Goal: Task Accomplishment & Management: Use online tool/utility

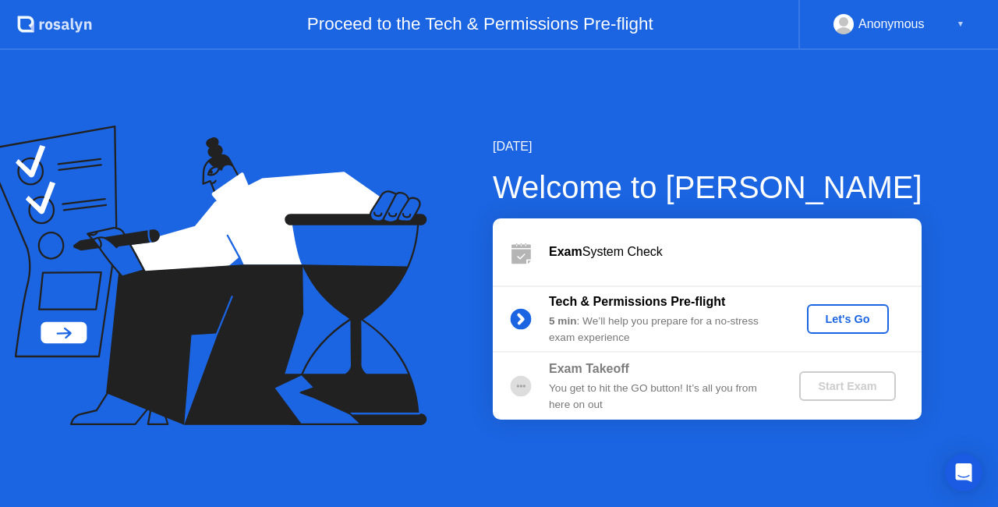
click at [842, 323] on div "Let's Go" at bounding box center [847, 319] width 69 height 12
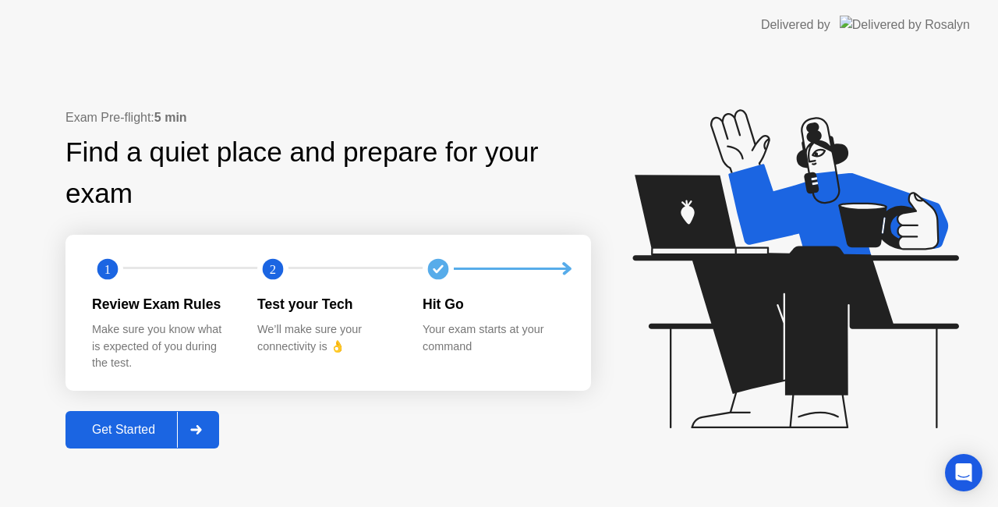
click at [149, 426] on div "Get Started" at bounding box center [123, 430] width 107 height 14
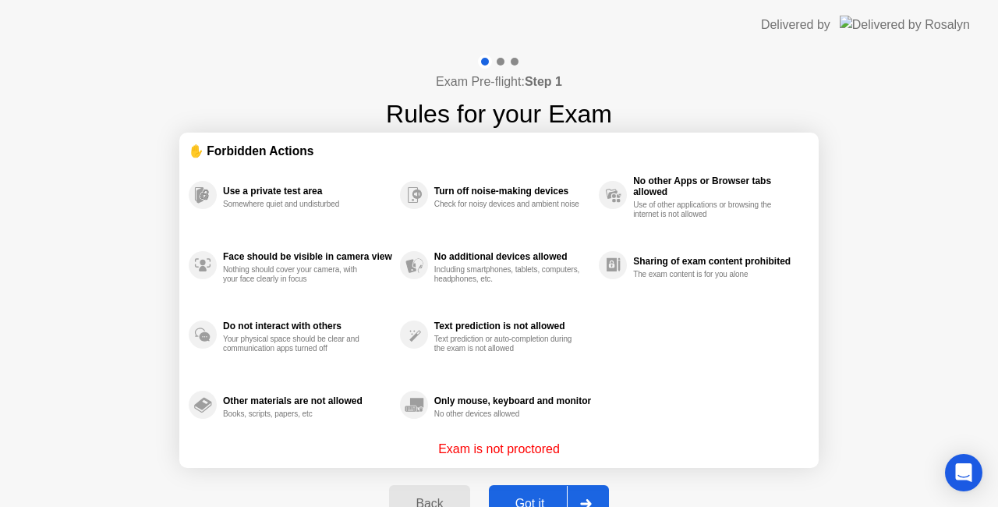
click at [881, 234] on div "Exam Pre-flight: Step 1 Rules for your Exam ✋ Forbidden Actions Use a private t…" at bounding box center [499, 297] width 998 height 494
click at [546, 497] on div "Got it" at bounding box center [530, 504] width 73 height 14
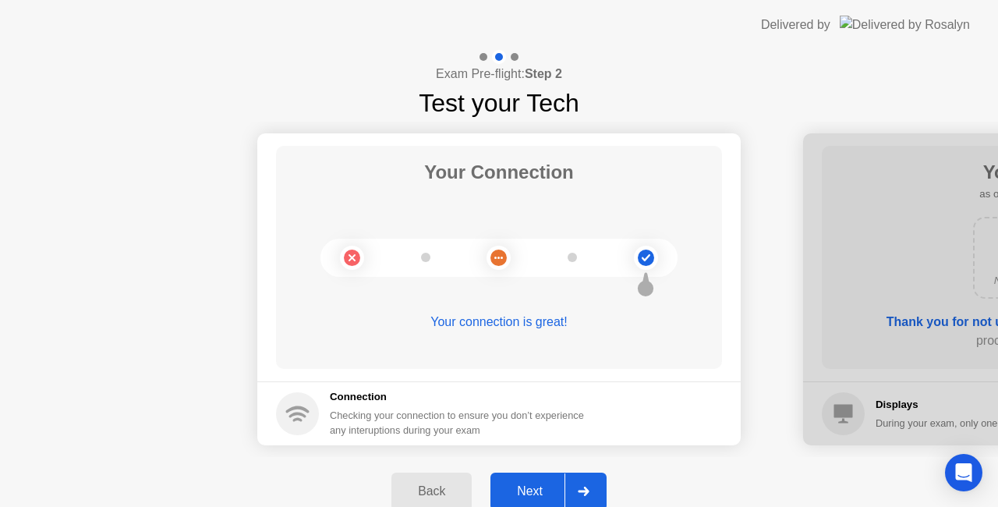
click at [532, 484] on div "Next" at bounding box center [529, 491] width 69 height 14
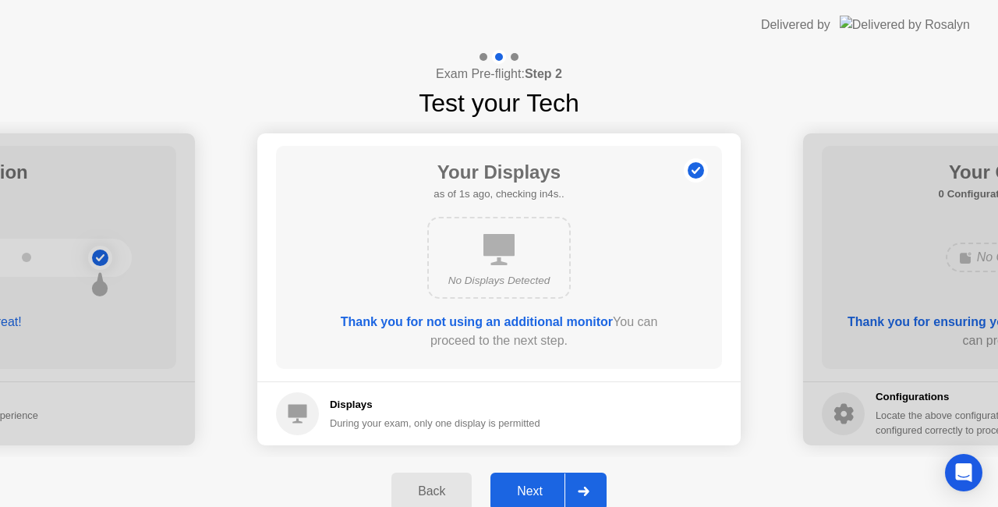
click at [532, 484] on div "Next" at bounding box center [529, 491] width 69 height 14
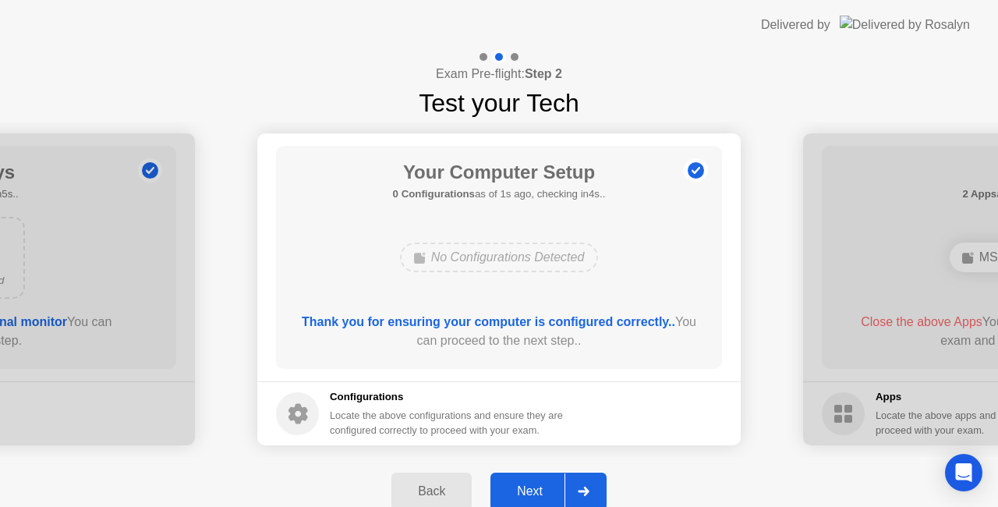
click at [532, 484] on div "Next" at bounding box center [529, 491] width 69 height 14
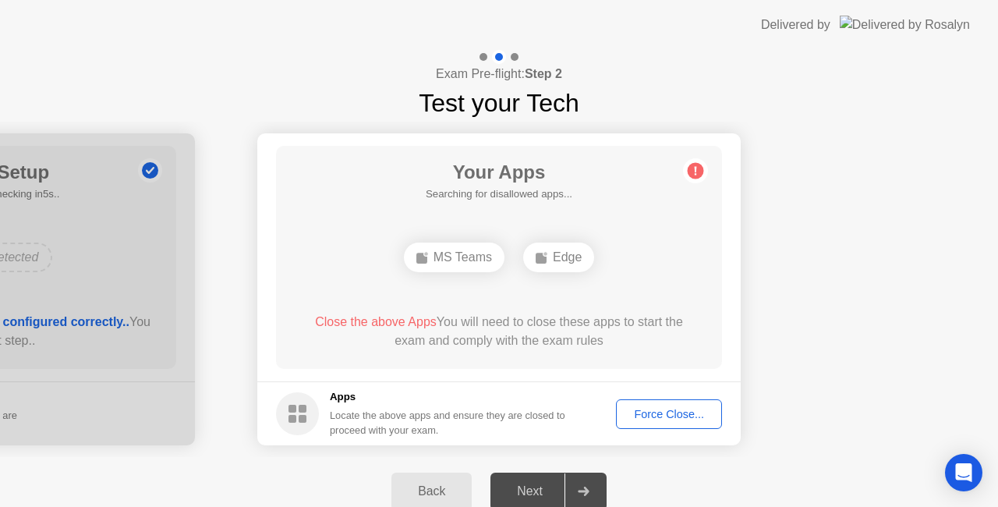
click at [649, 416] on div "Force Close..." at bounding box center [668, 414] width 95 height 12
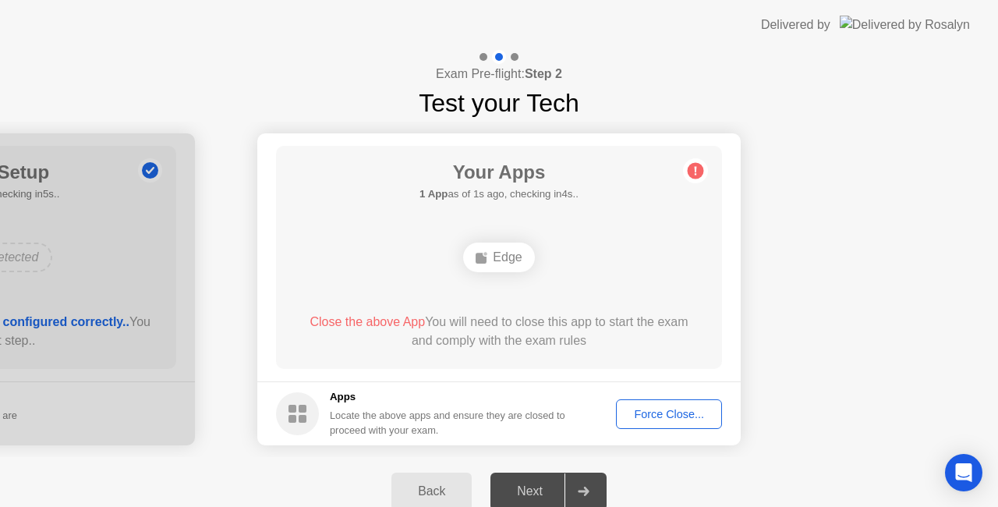
click at [533, 274] on div "Edge" at bounding box center [498, 257] width 357 height 42
click at [515, 264] on div "Edge" at bounding box center [498, 257] width 71 height 30
click at [513, 264] on div "Edge" at bounding box center [498, 257] width 71 height 30
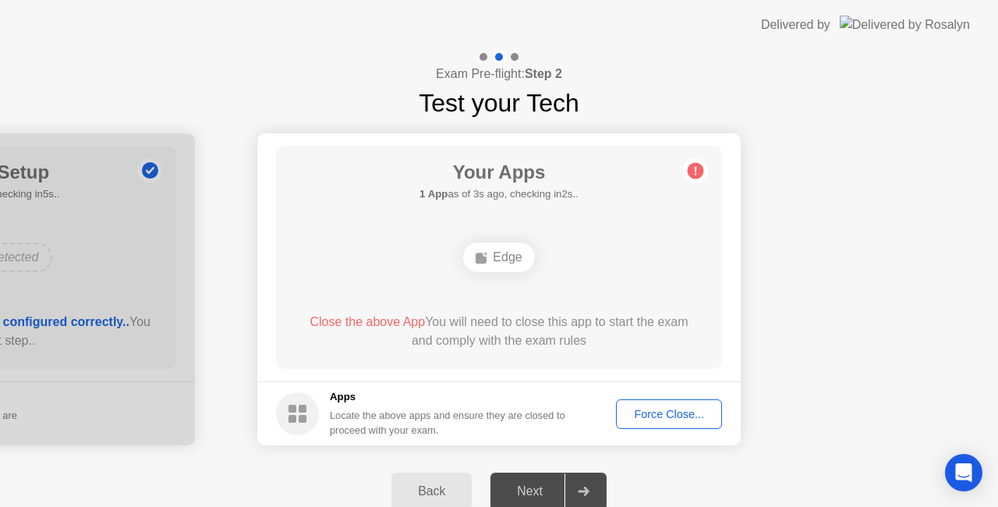
click at [500, 257] on div "Edge" at bounding box center [498, 257] width 71 height 30
click at [658, 412] on div "Force Close..." at bounding box center [668, 414] width 95 height 12
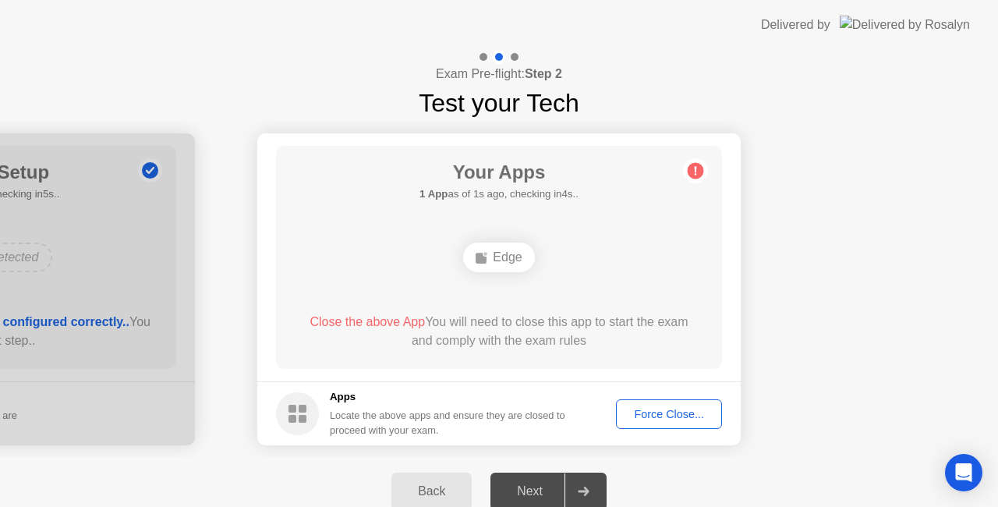
click at [654, 232] on div "Your Apps 1 App as of 1s ago, checking in4s.. Edge Close the above App You will…" at bounding box center [499, 257] width 446 height 223
click at [493, 259] on div "Edge" at bounding box center [498, 257] width 71 height 30
click at [444, 417] on div "Locate the above apps and ensure they are closed to proceed with your exam." at bounding box center [448, 423] width 236 height 30
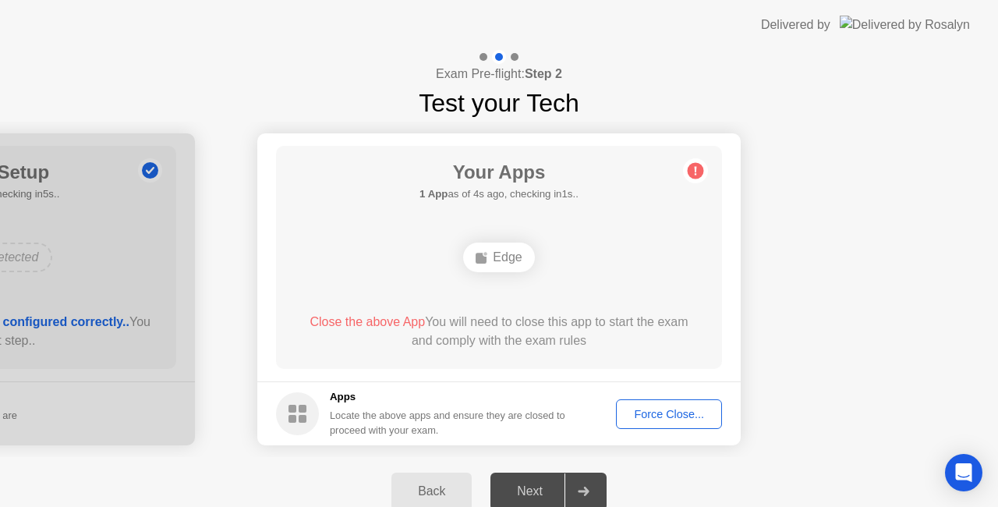
click at [388, 389] on footer "Apps Locate the above apps and ensure they are closed to proceed with your exam…" at bounding box center [498, 413] width 483 height 64
click at [341, 398] on h5 "Apps" at bounding box center [448, 397] width 236 height 16
click at [299, 420] on rect at bounding box center [303, 419] width 8 height 8
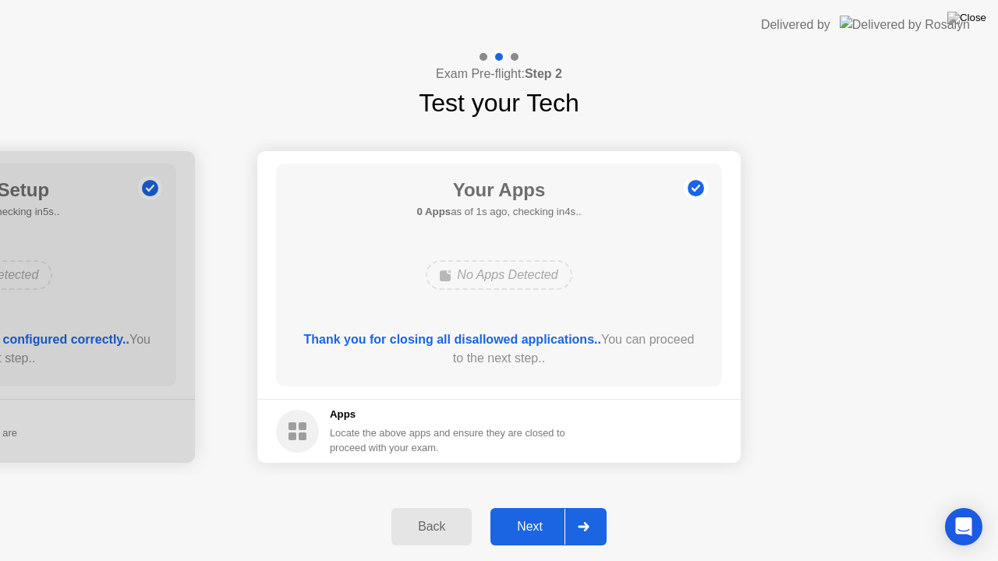
click at [533, 506] on div "Next" at bounding box center [529, 527] width 69 height 14
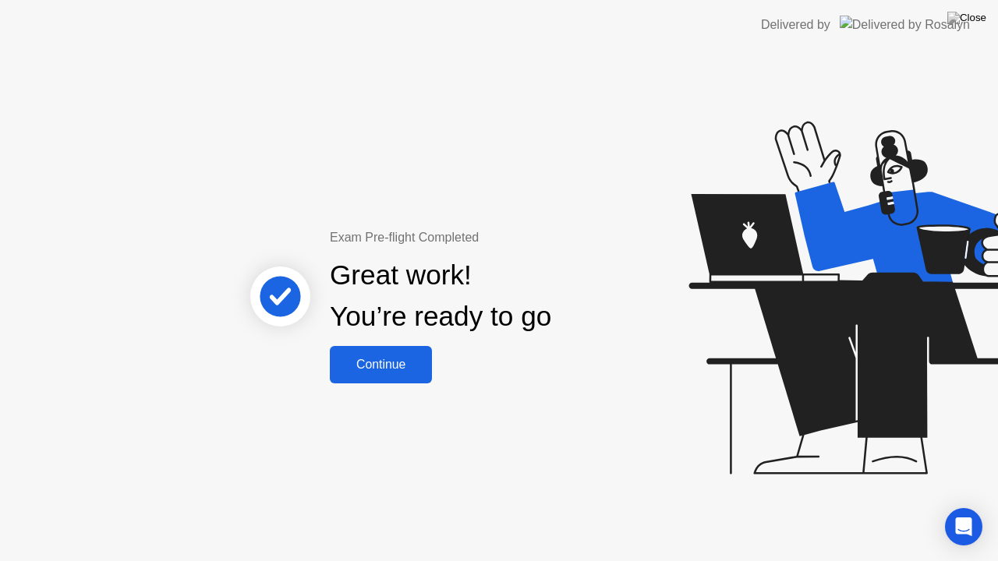
click at [391, 362] on div "Continue" at bounding box center [380, 365] width 93 height 14
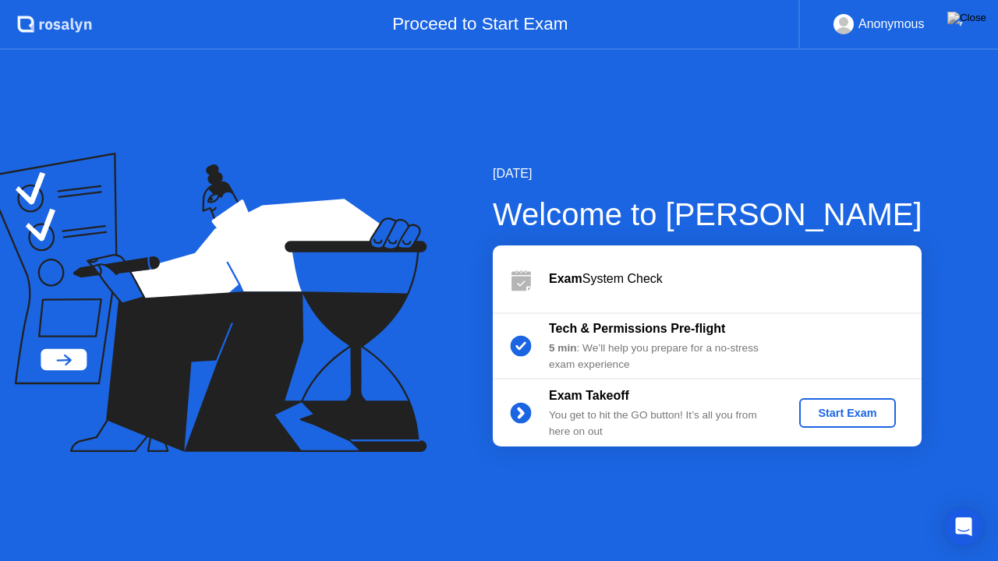
click at [835, 410] on div "Start Exam" at bounding box center [846, 413] width 83 height 12
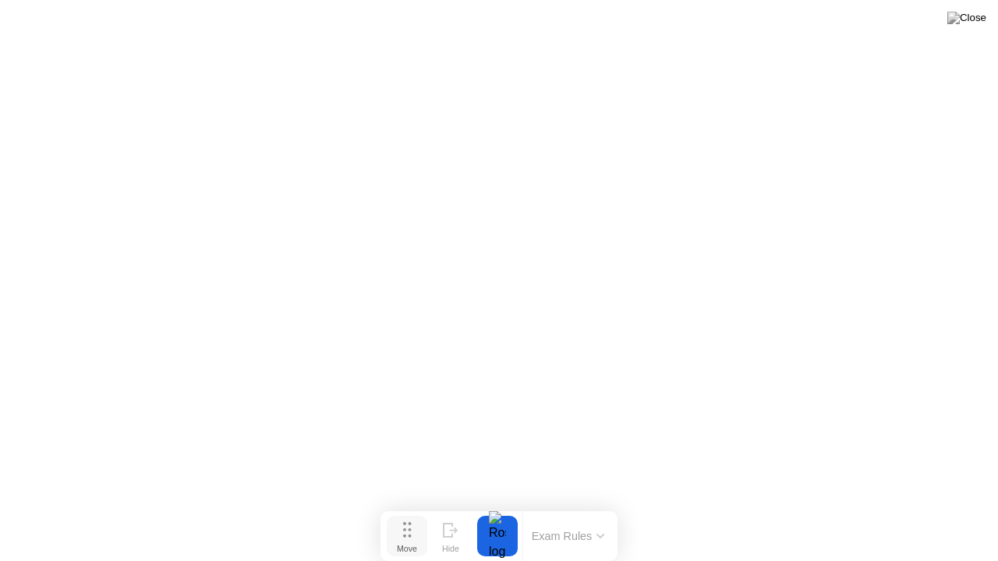
click at [420, 506] on button "Move" at bounding box center [407, 536] width 41 height 41
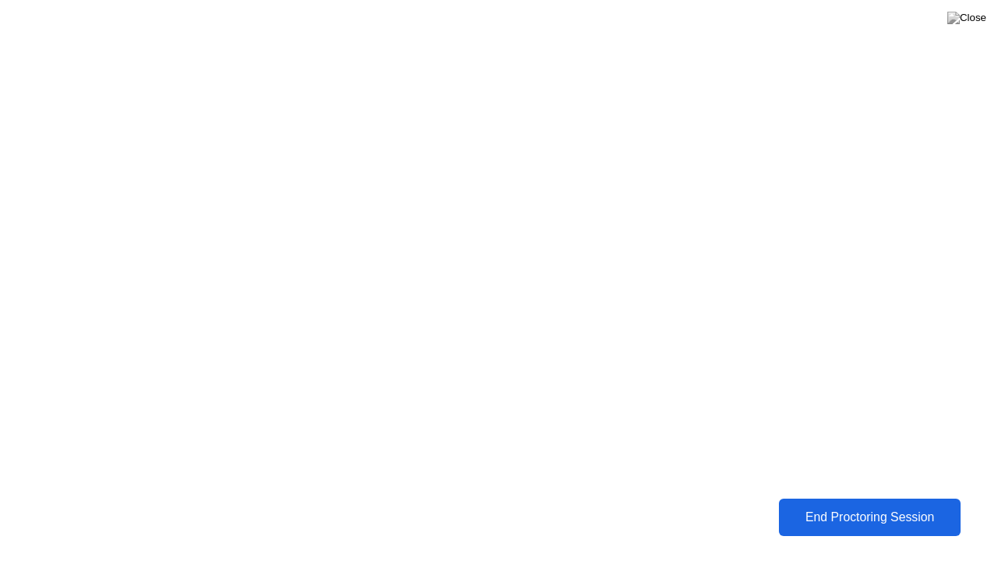
click at [840, 506] on div "End Proctoring Session" at bounding box center [869, 518] width 175 height 14
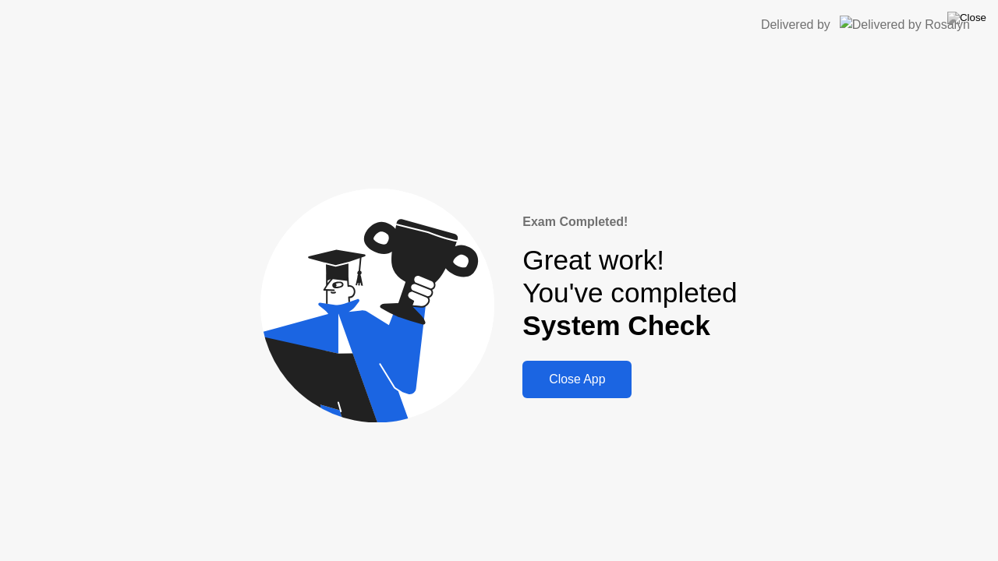
click at [598, 370] on button "Close App" at bounding box center [576, 379] width 109 height 37
